Goal: Feedback & Contribution: Submit feedback/report problem

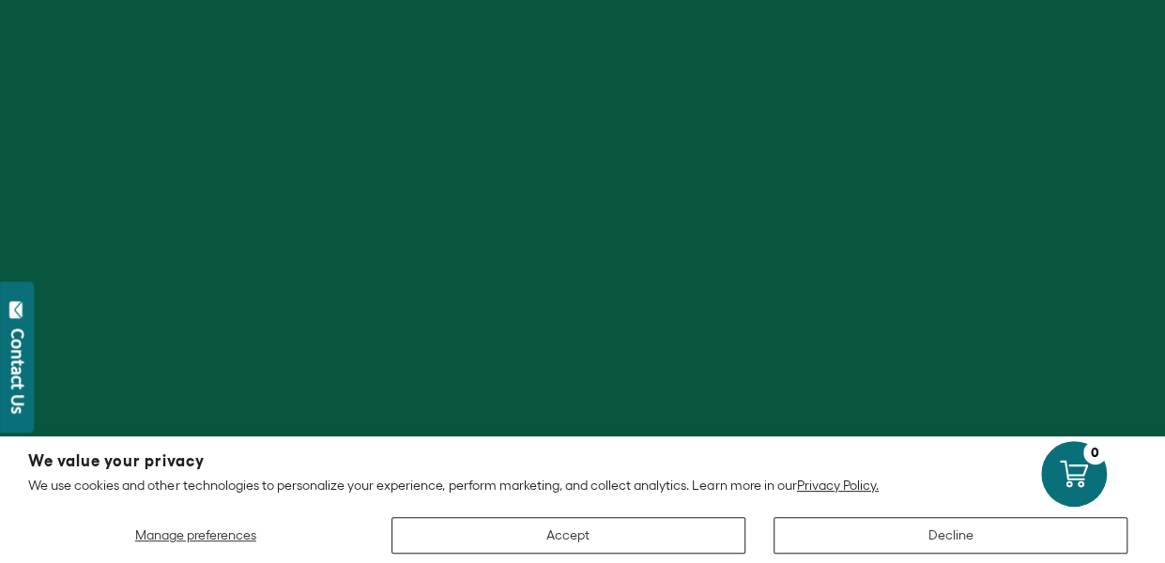
scroll to position [354, 0]
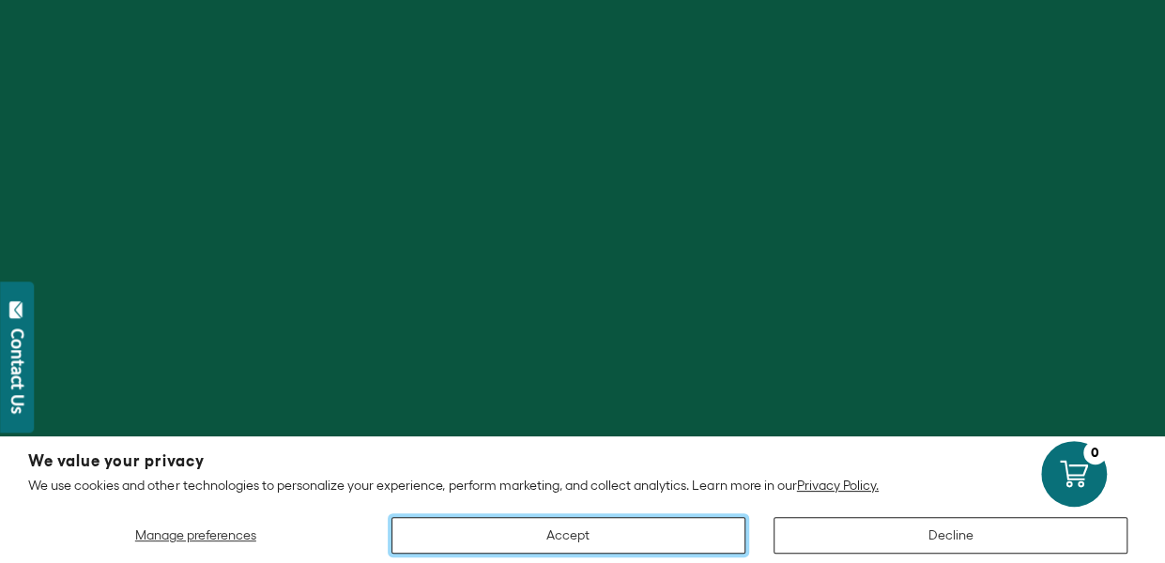
click at [539, 527] on button "Accept" at bounding box center [568, 535] width 354 height 37
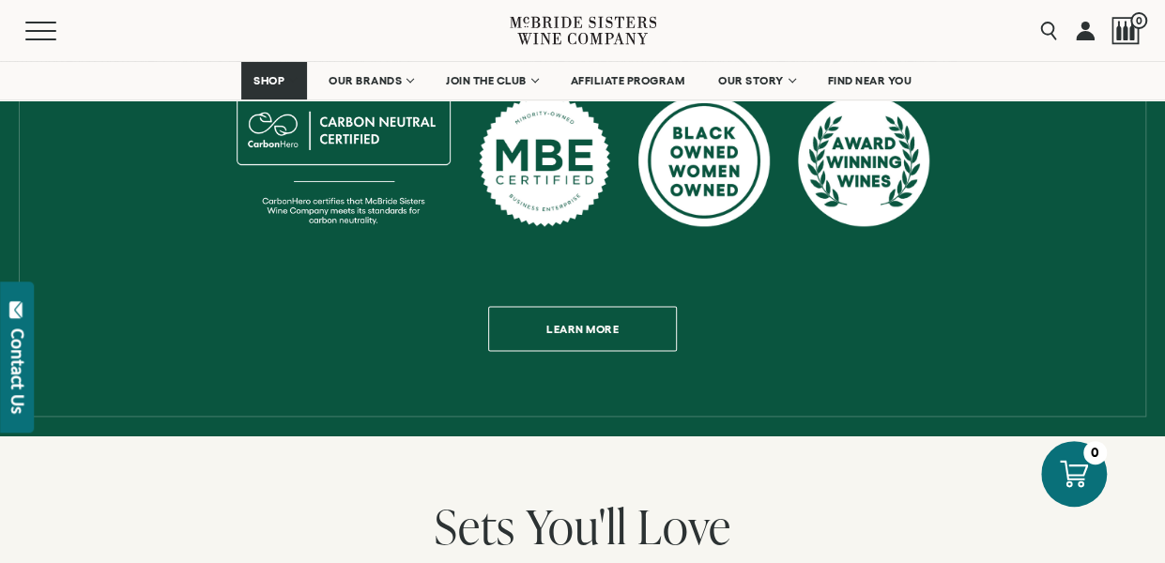
scroll to position [1041, 0]
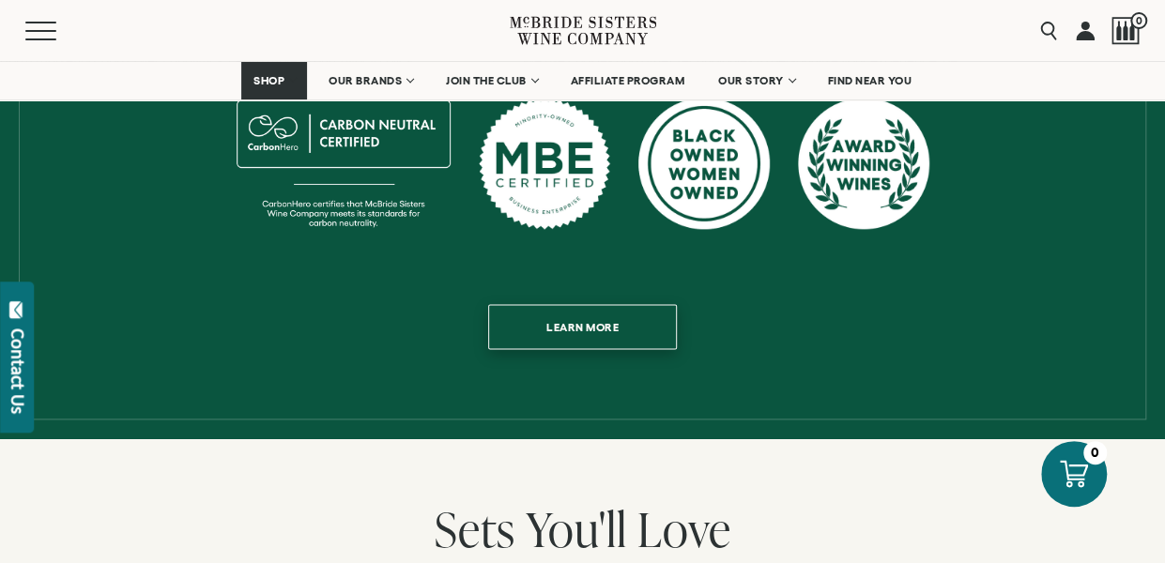
click at [571, 309] on span "Learn more" at bounding box center [582, 327] width 138 height 37
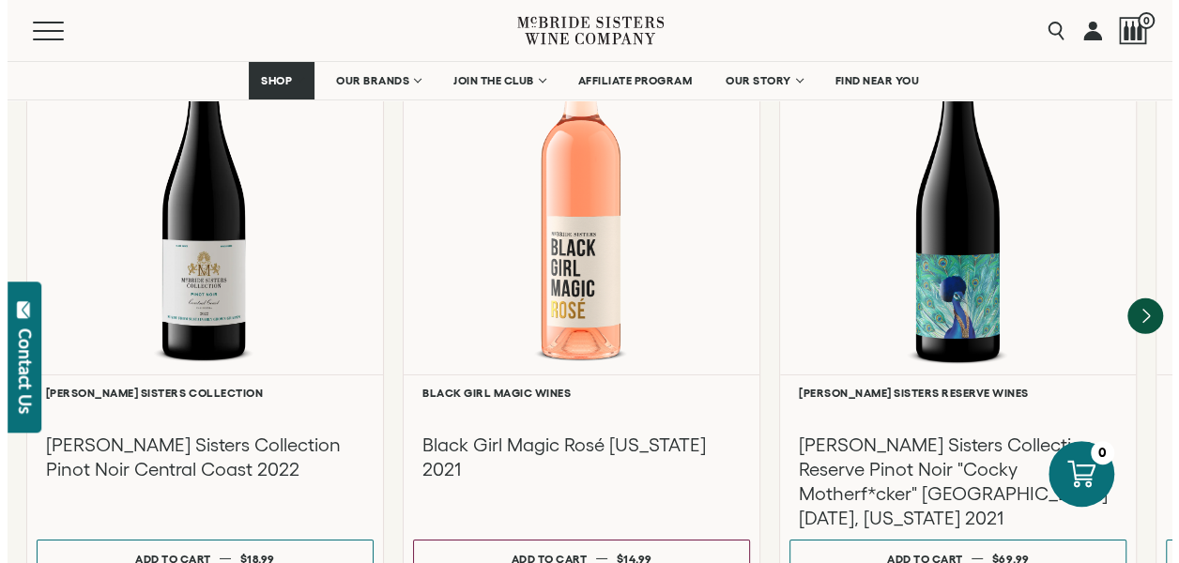
scroll to position [2662, 0]
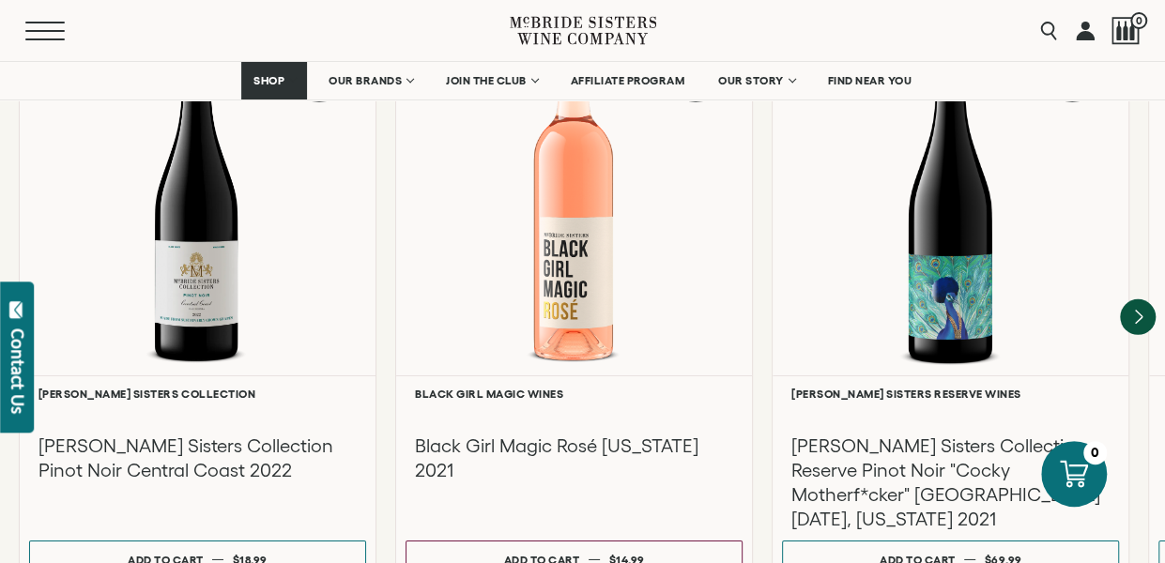
click at [45, 23] on button "Menu" at bounding box center [59, 31] width 68 height 19
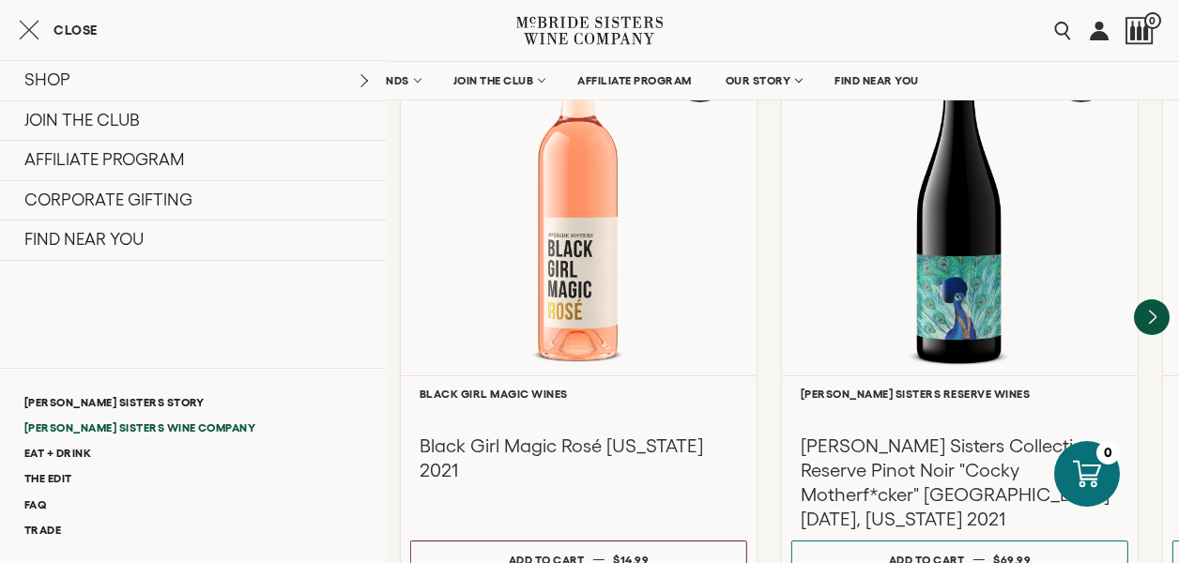
click at [64, 421] on link "[PERSON_NAME] Sisters Wine Company" at bounding box center [193, 427] width 386 height 25
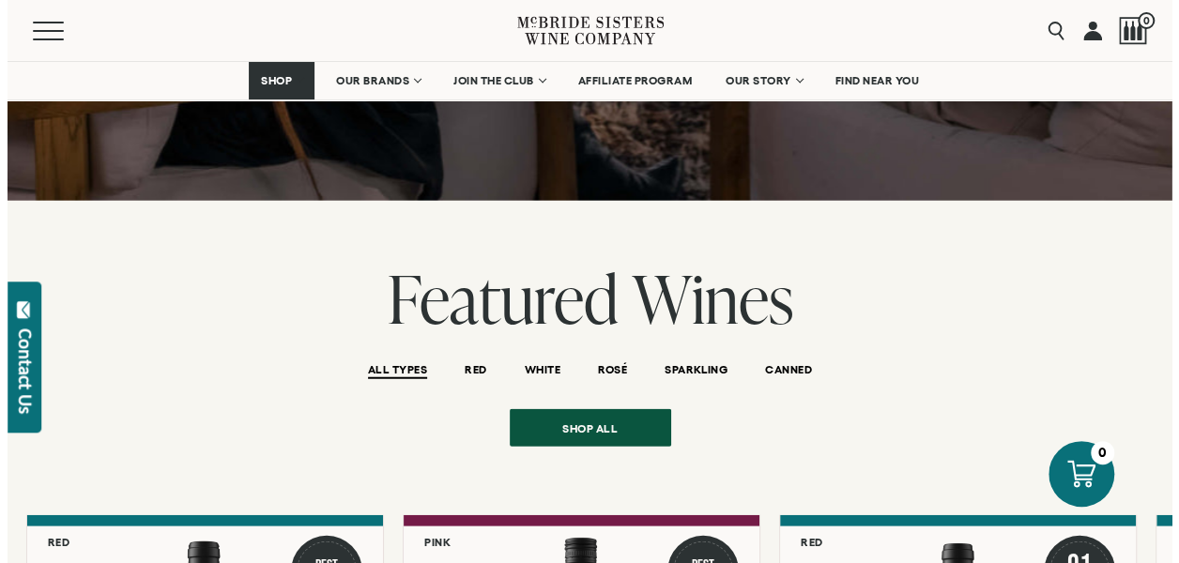
scroll to position [2158, 0]
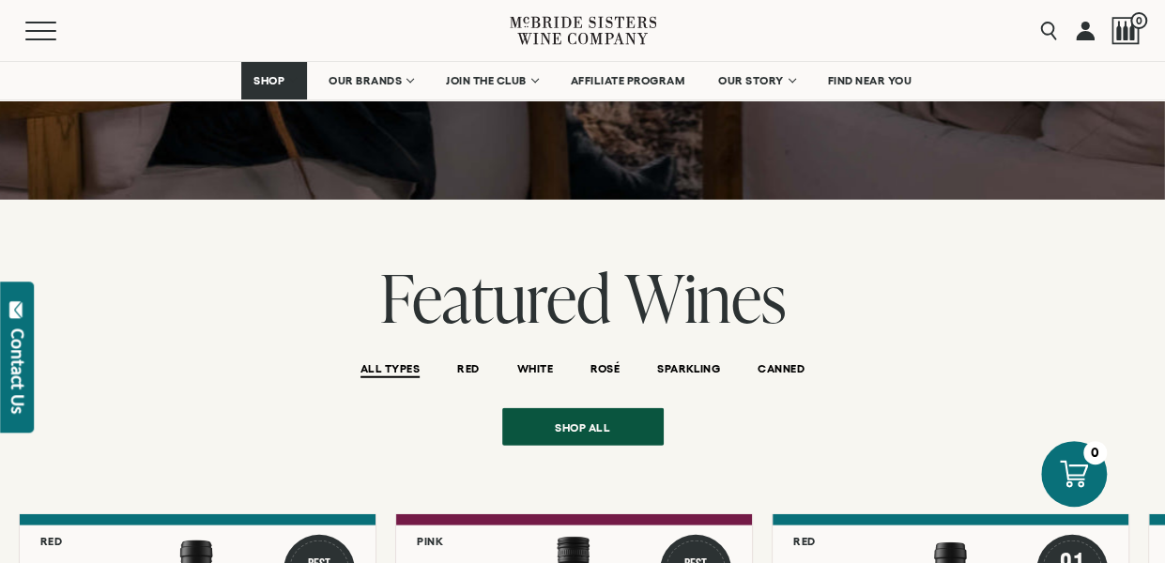
click at [12, 355] on div "Contact Us" at bounding box center [17, 371] width 19 height 85
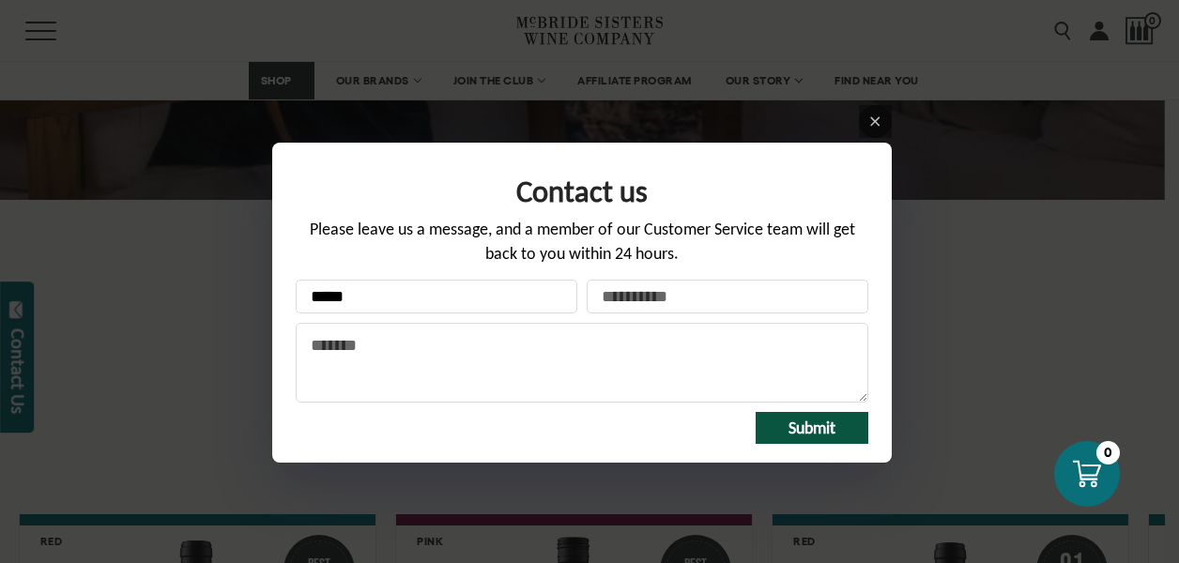
type input "**********"
click at [514, 343] on textarea "Message" at bounding box center [582, 363] width 573 height 80
type textarea "*"
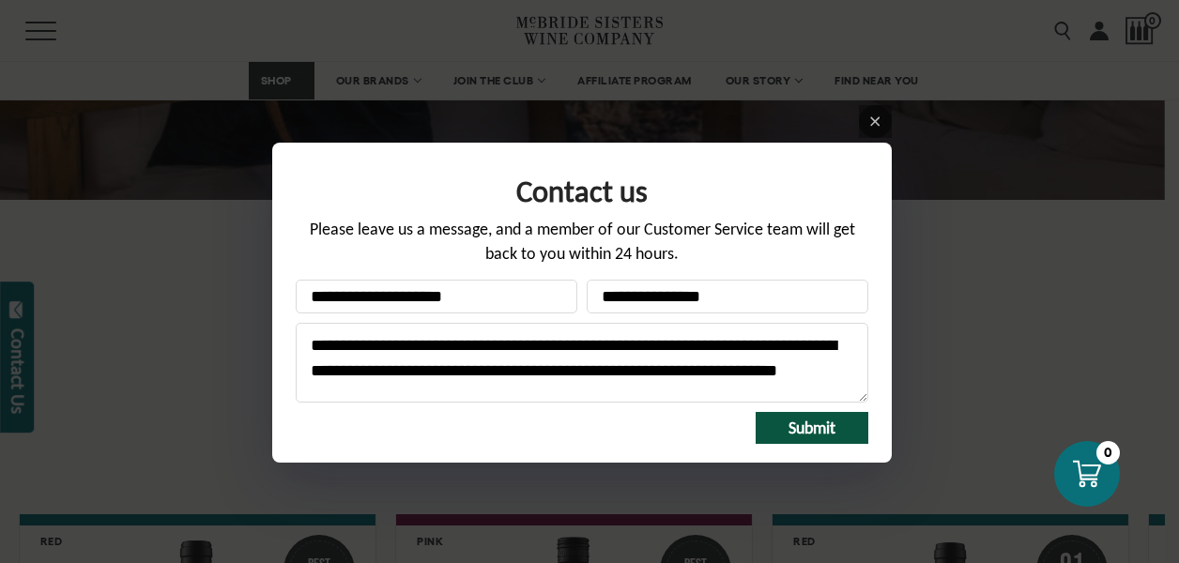
scroll to position [4, 0]
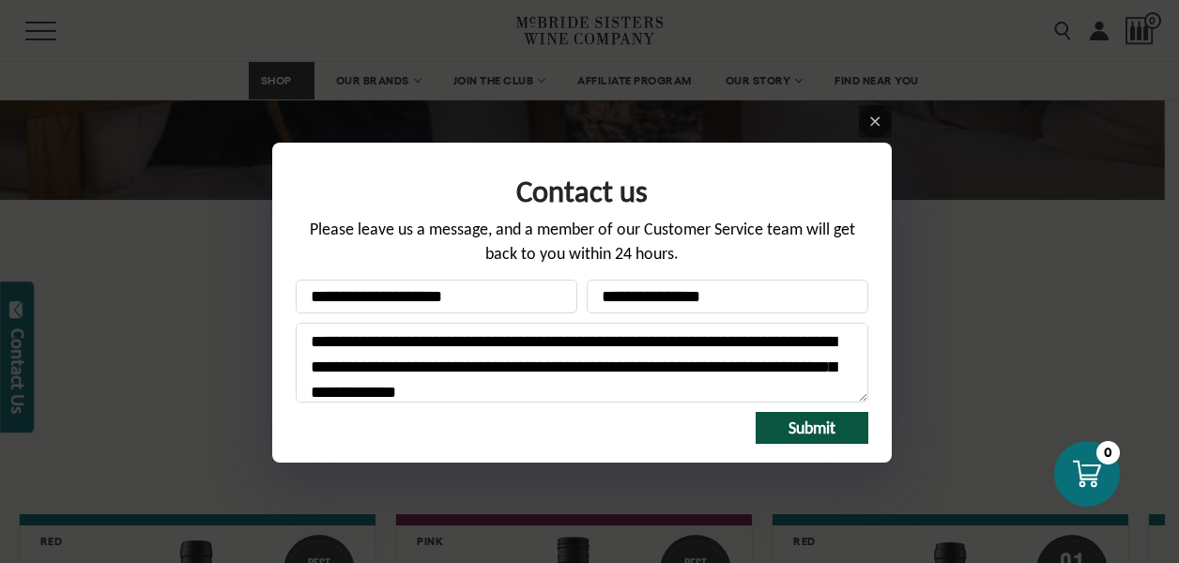
type textarea "**********"
click at [797, 421] on span "Submit" at bounding box center [811, 428] width 47 height 21
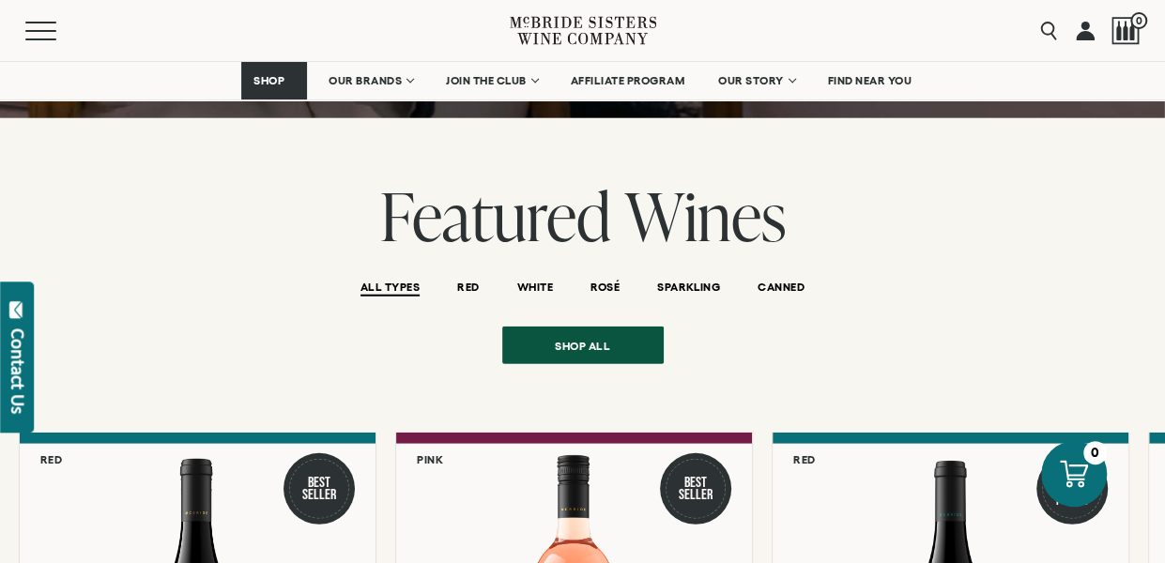
scroll to position [2241, 0]
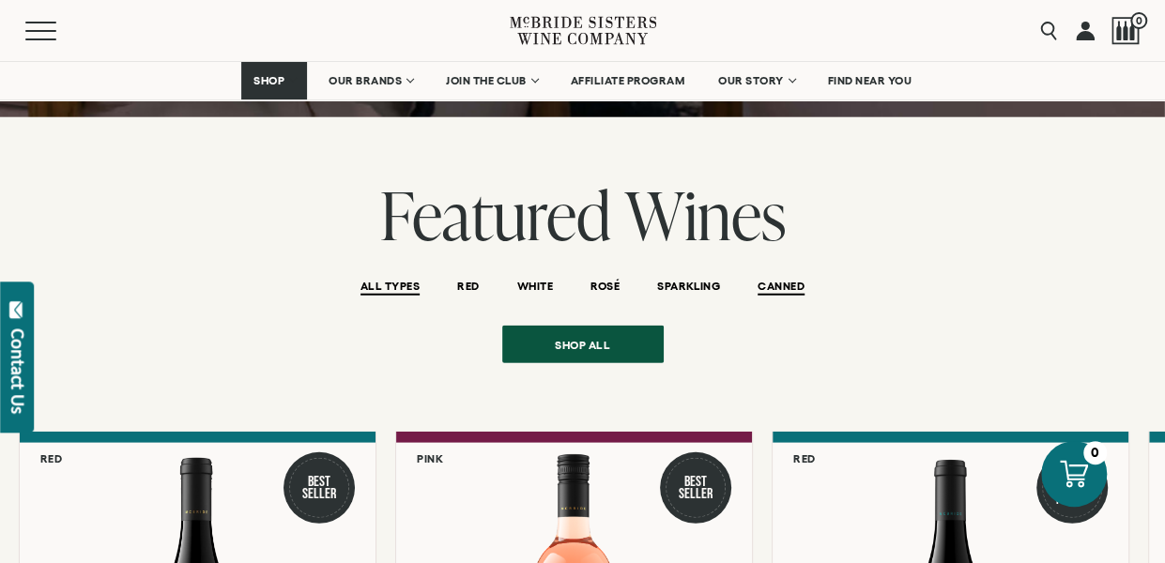
click at [786, 280] on span "CANNED" at bounding box center [780, 288] width 47 height 16
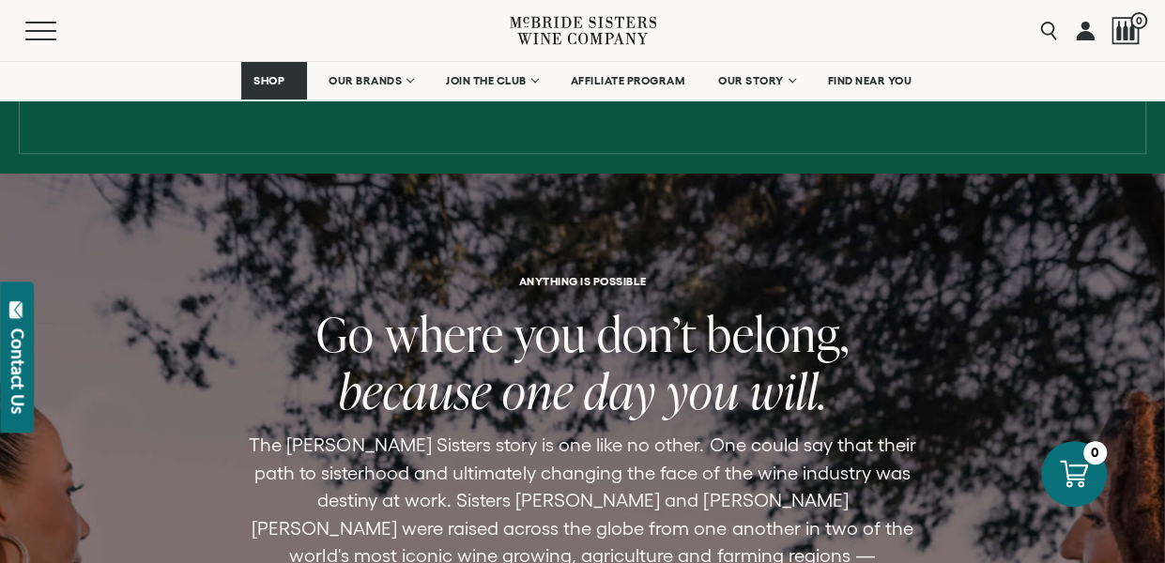
scroll to position [1154, 0]
